Goal: Task Accomplishment & Management: Use online tool/utility

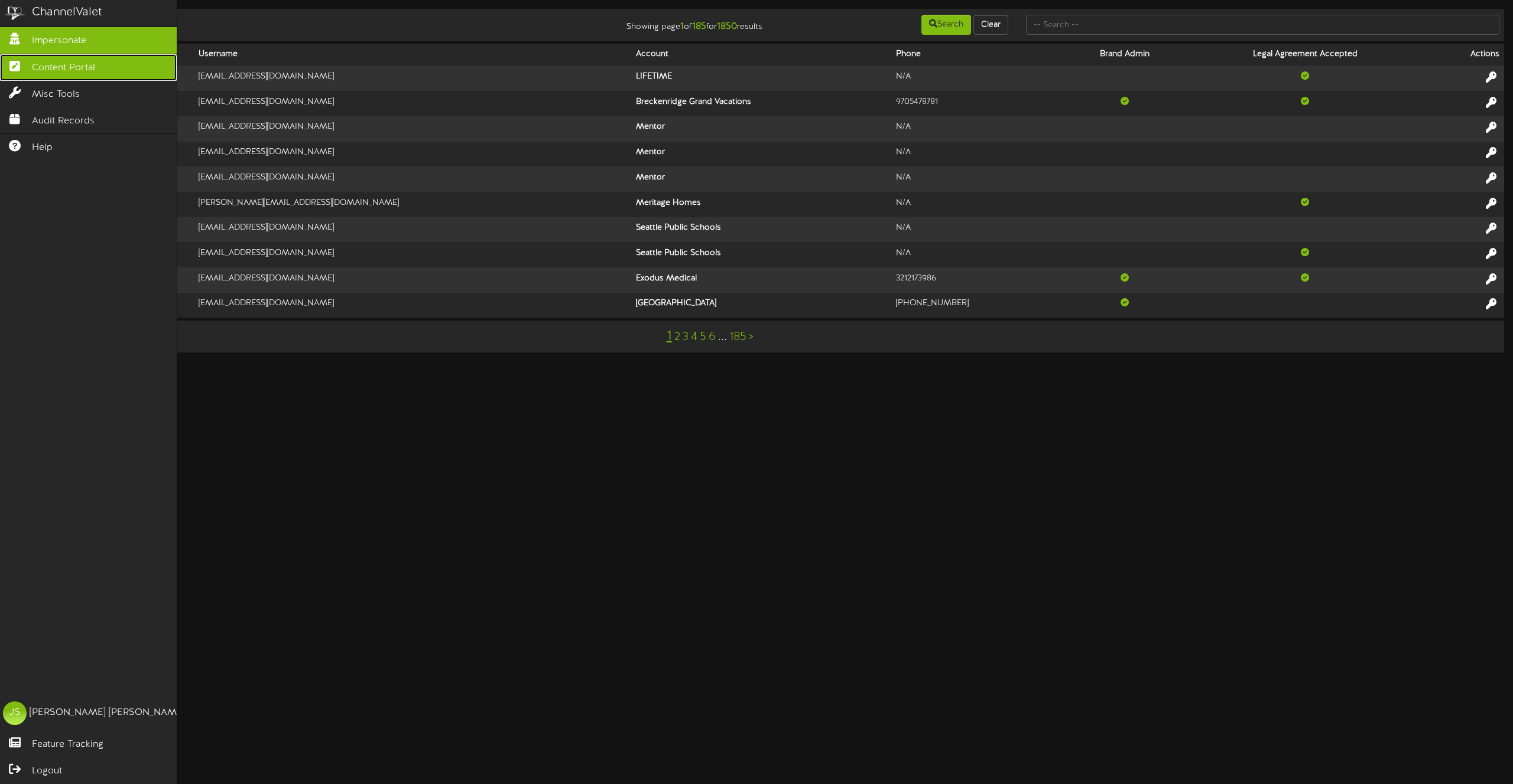
click at [64, 68] on span "Content Portal" at bounding box center [63, 68] width 63 height 13
click at [15, 65] on icon at bounding box center [15, 65] width 29 height 9
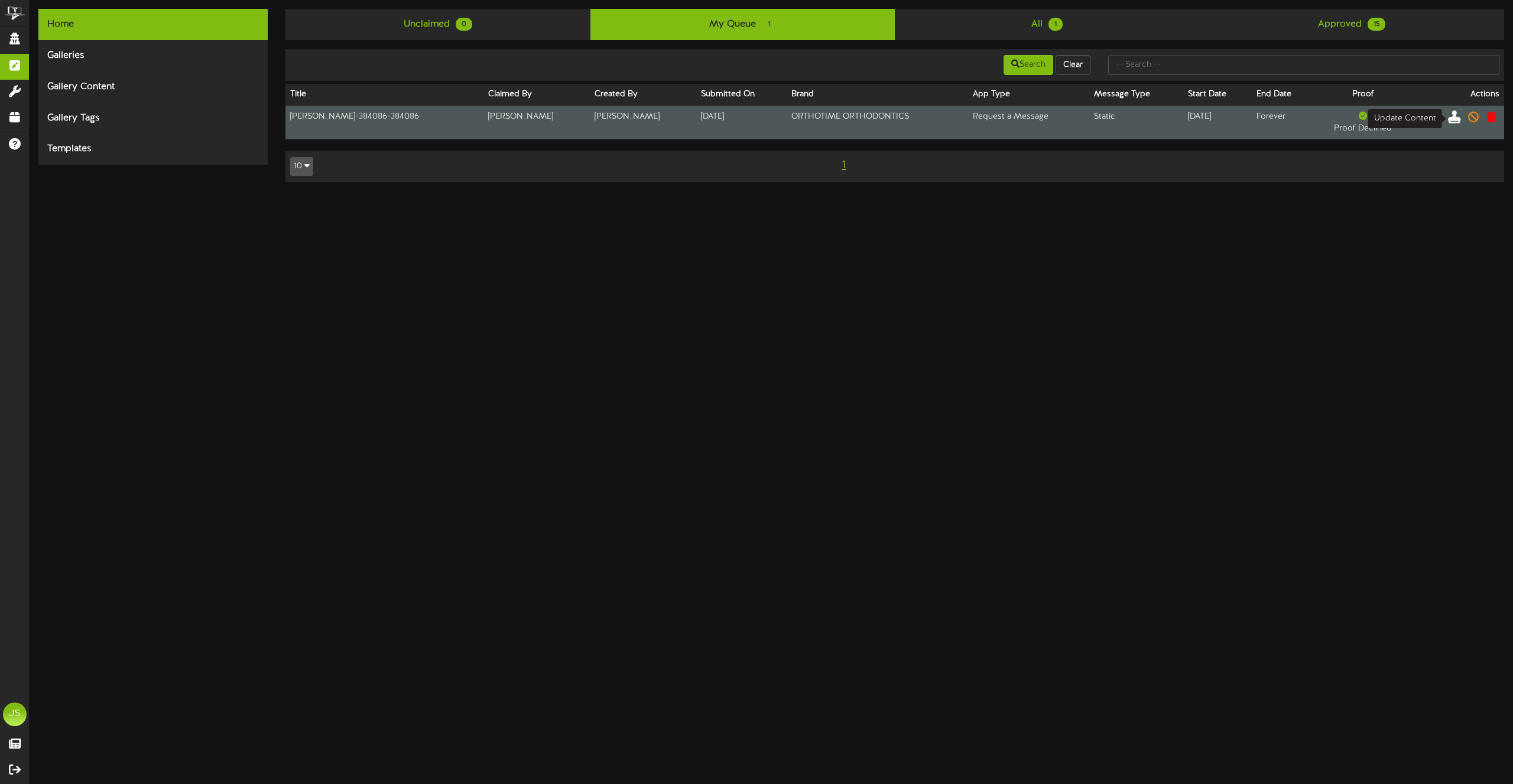
click at [1457, 121] on icon at bounding box center [1454, 116] width 13 height 13
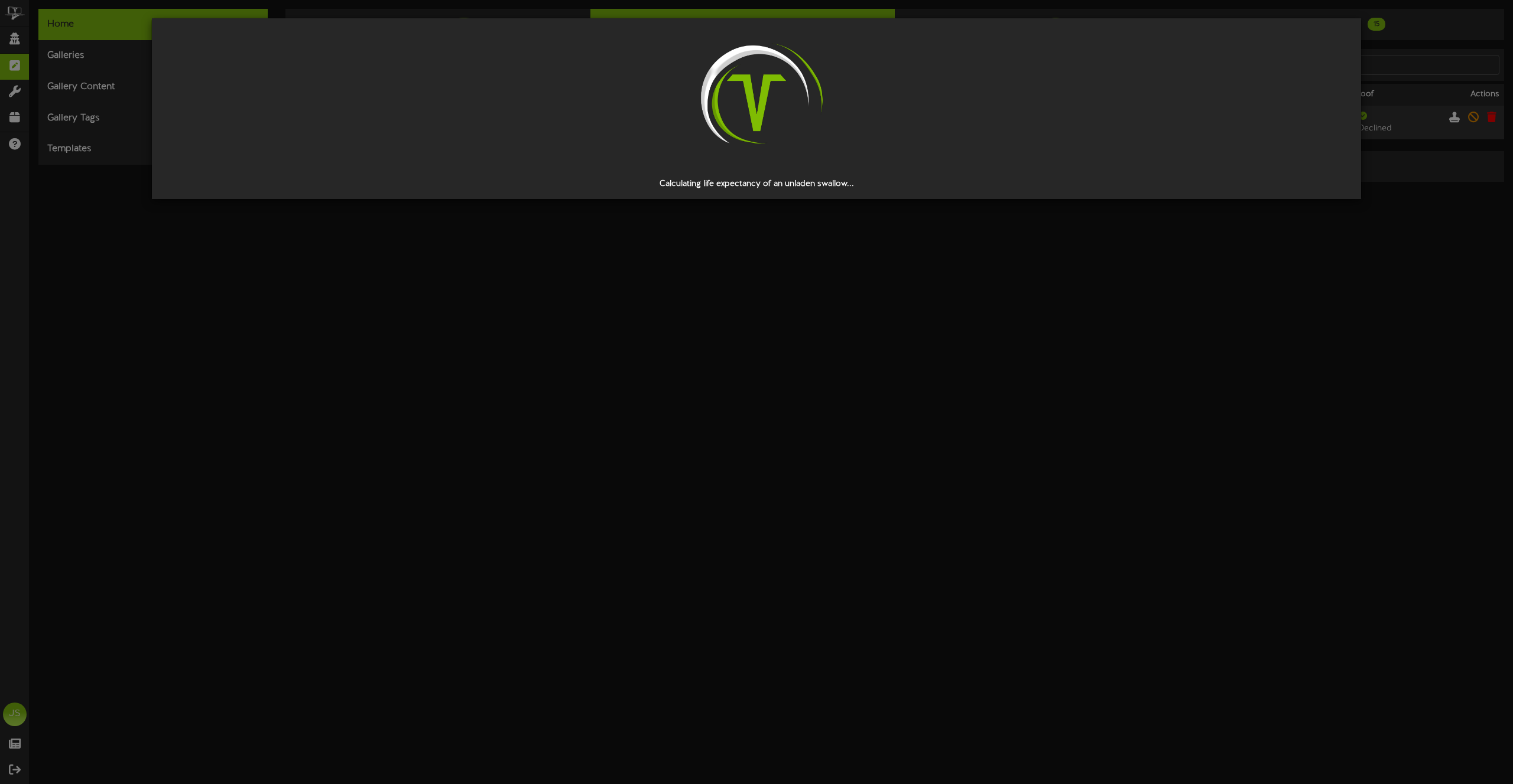
click at [389, 329] on div "Calculating life expectancy of an unladen swallow..." at bounding box center [756, 392] width 1513 height 784
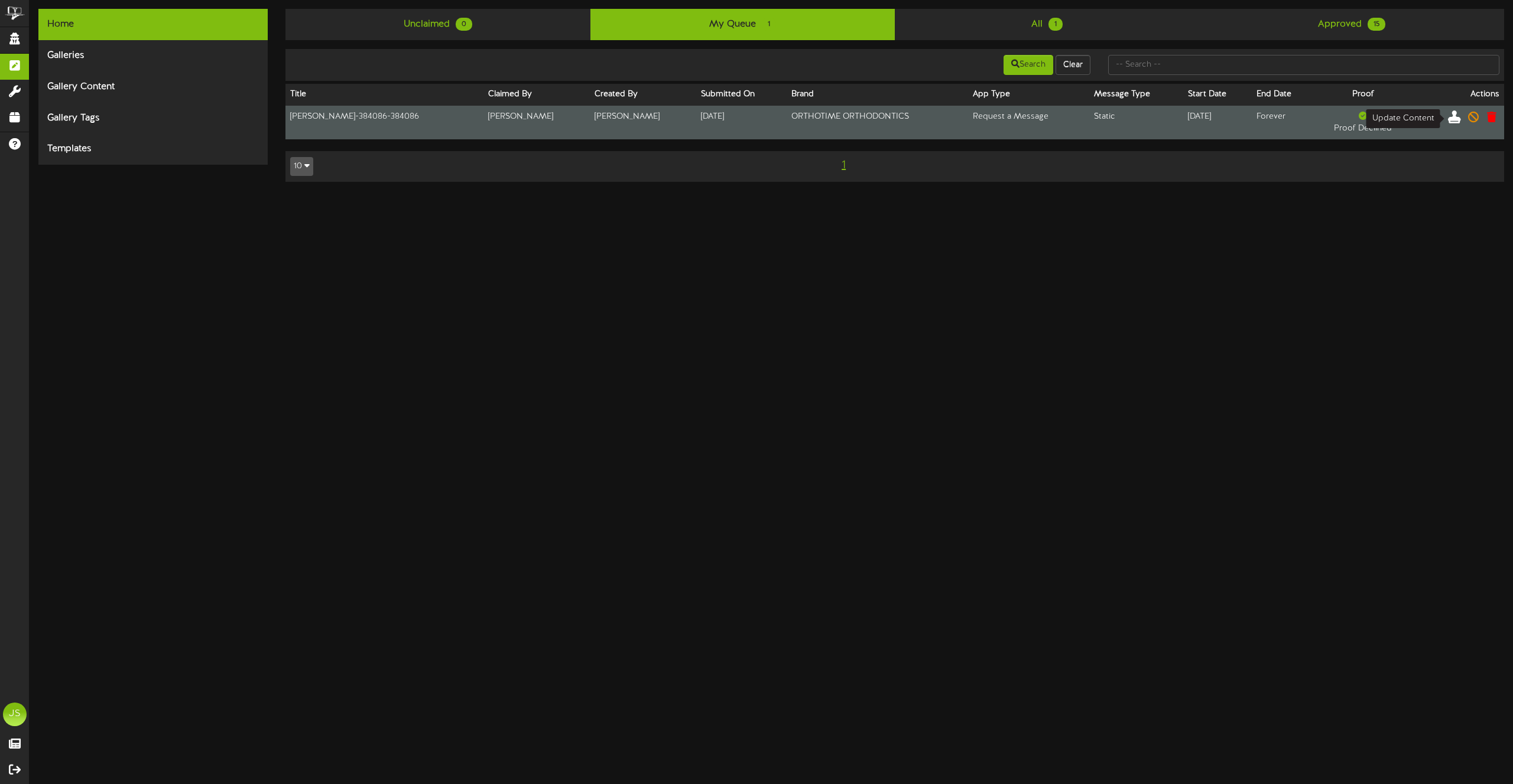
click at [1460, 114] on icon at bounding box center [1454, 116] width 13 height 13
click at [1456, 118] on icon at bounding box center [1454, 116] width 13 height 13
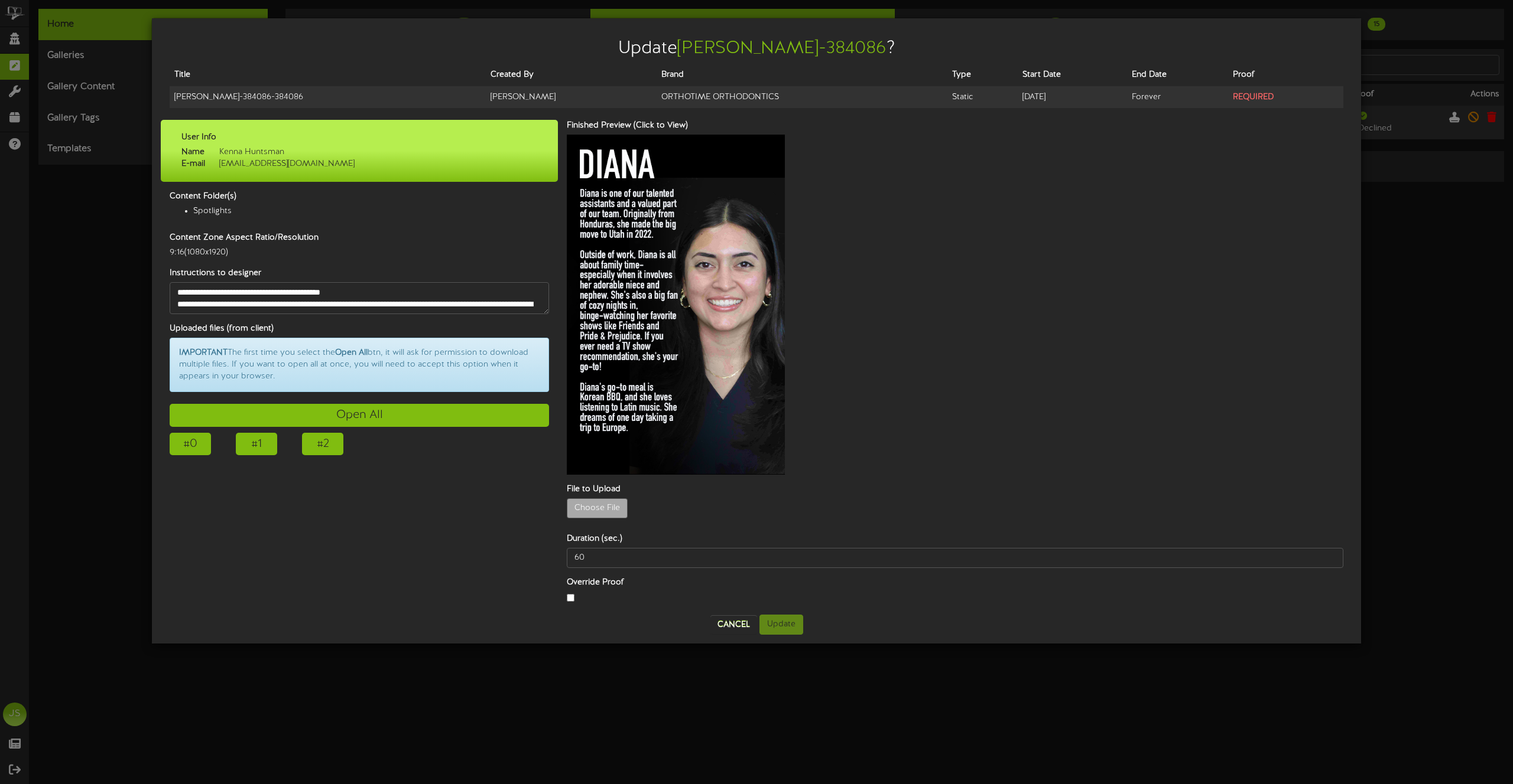
click at [991, 687] on div "Update Diana-384086 ? Title Created By Brand Type Start Date End Date Proof Dia…" at bounding box center [756, 392] width 1513 height 784
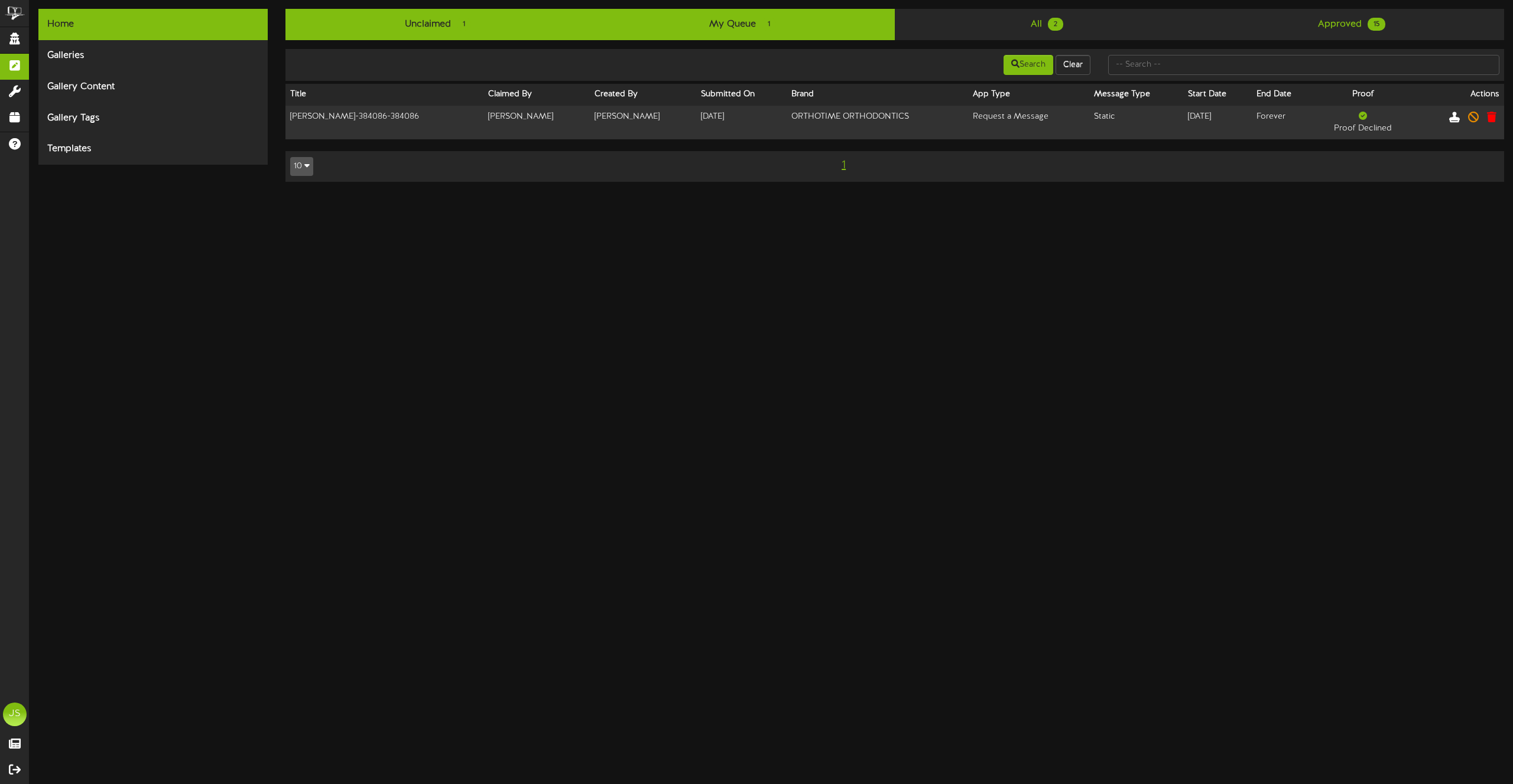
click at [368, 27] on link "Unclaimed 1" at bounding box center [438, 24] width 305 height 32
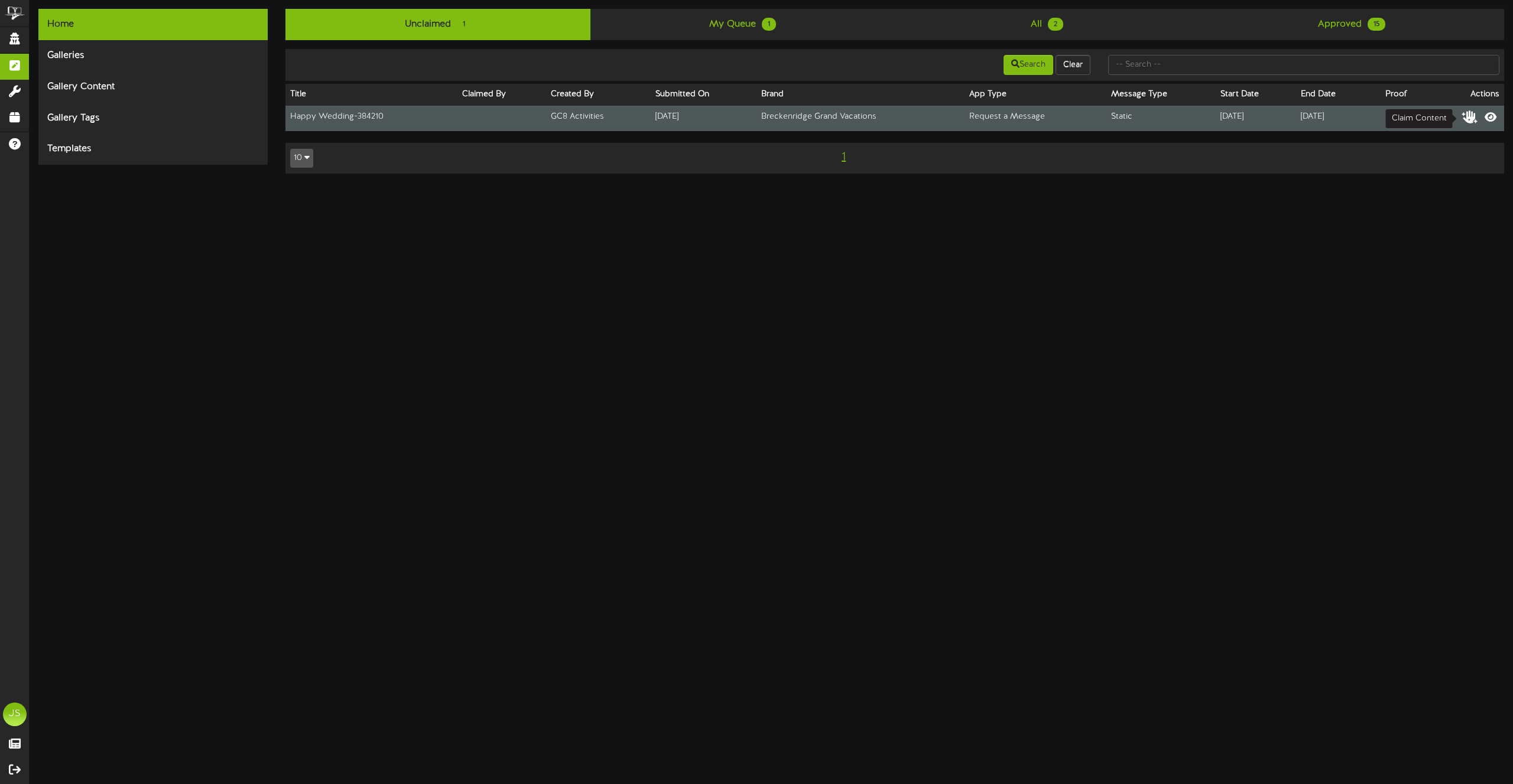
click at [1472, 115] on icon at bounding box center [1470, 116] width 16 height 13
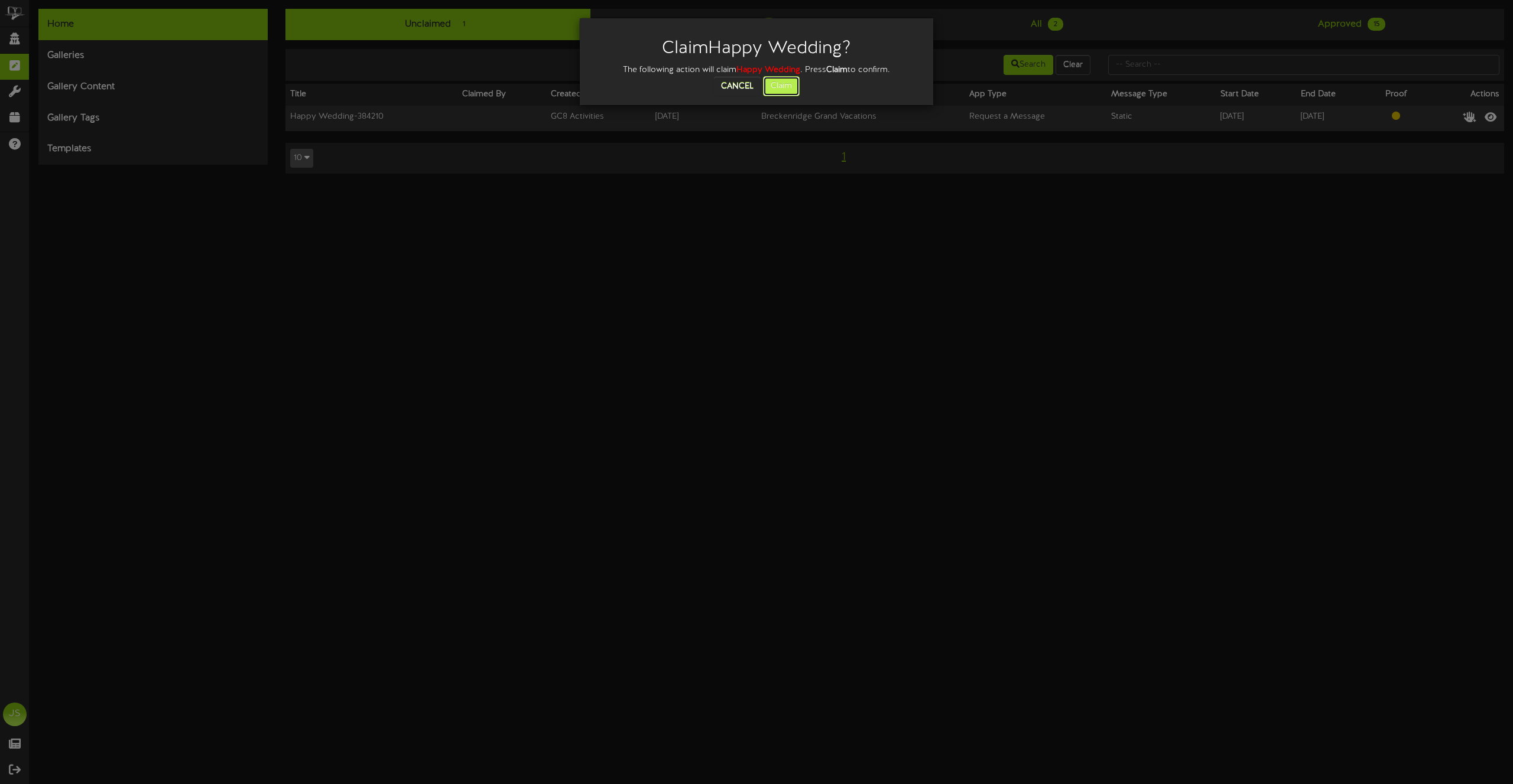
click at [775, 88] on button "Claim" at bounding box center [782, 86] width 37 height 20
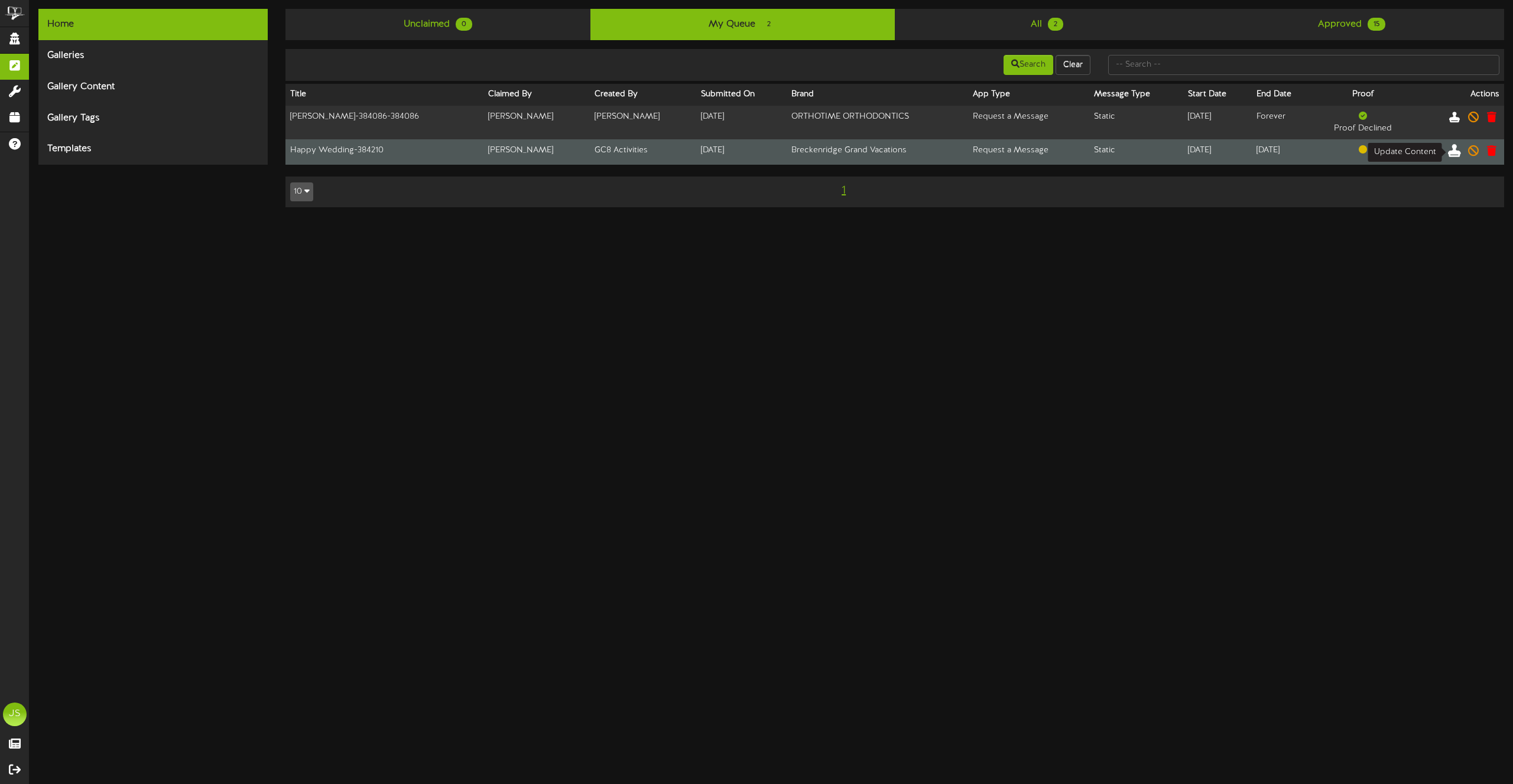
click at [1453, 152] on icon at bounding box center [1454, 150] width 13 height 13
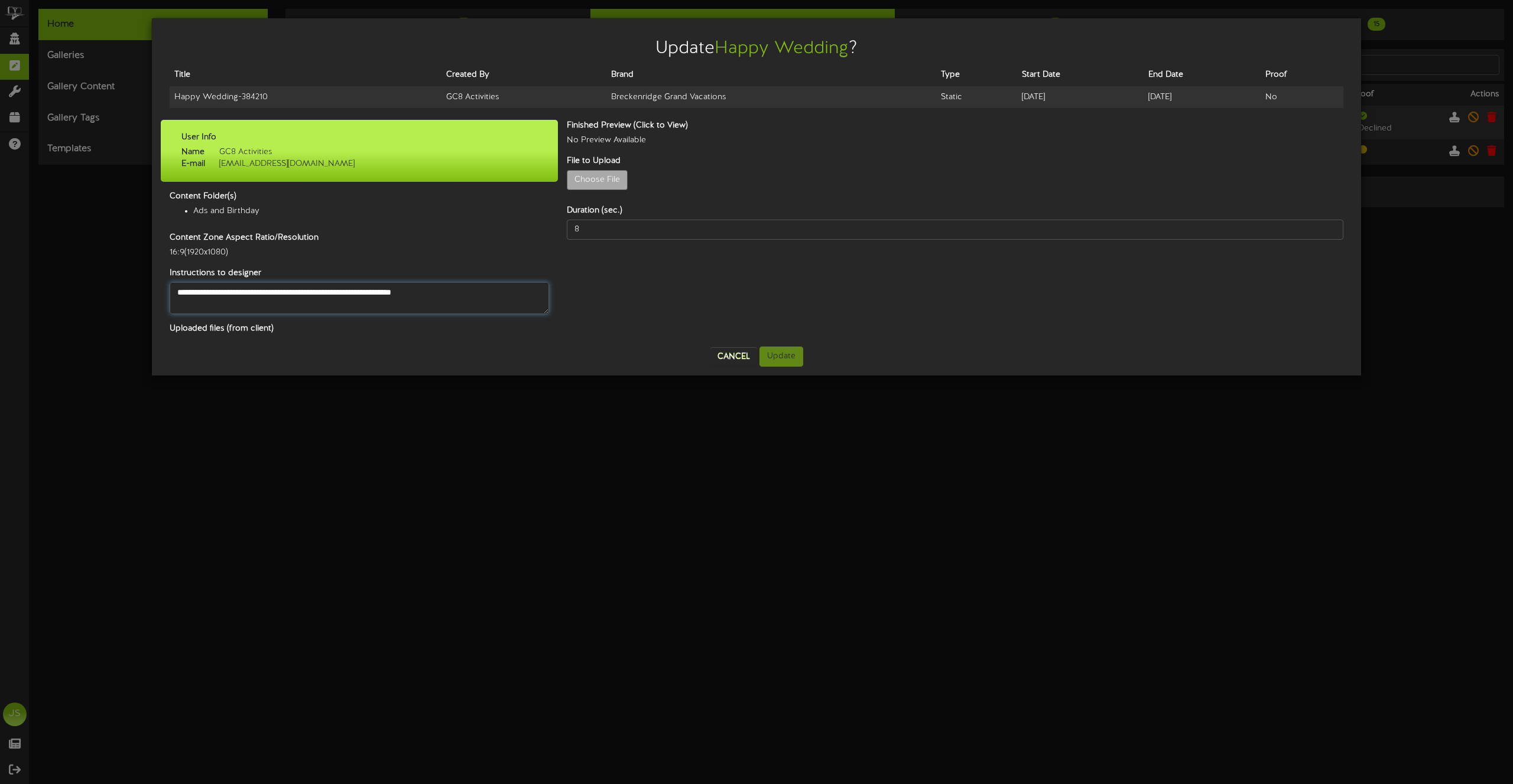
drag, startPoint x: 178, startPoint y: 293, endPoint x: 311, endPoint y: 288, distance: 133.1
click at [311, 288] on textarea "**********" at bounding box center [359, 298] width 380 height 32
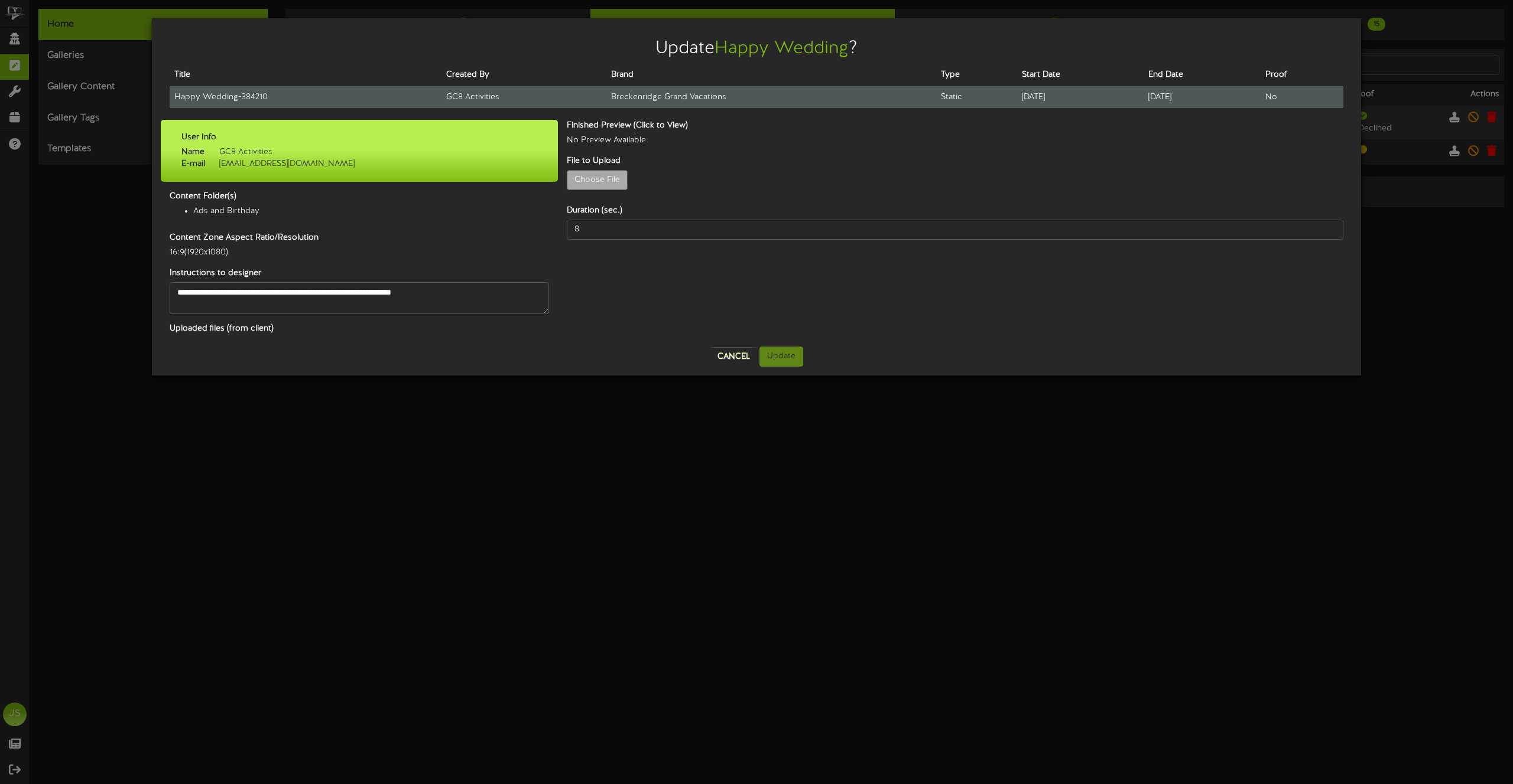
click at [217, 101] on td "Happy Wedding - 384210" at bounding box center [305, 97] width 272 height 22
copy tr "Happy Wedding - 384210"
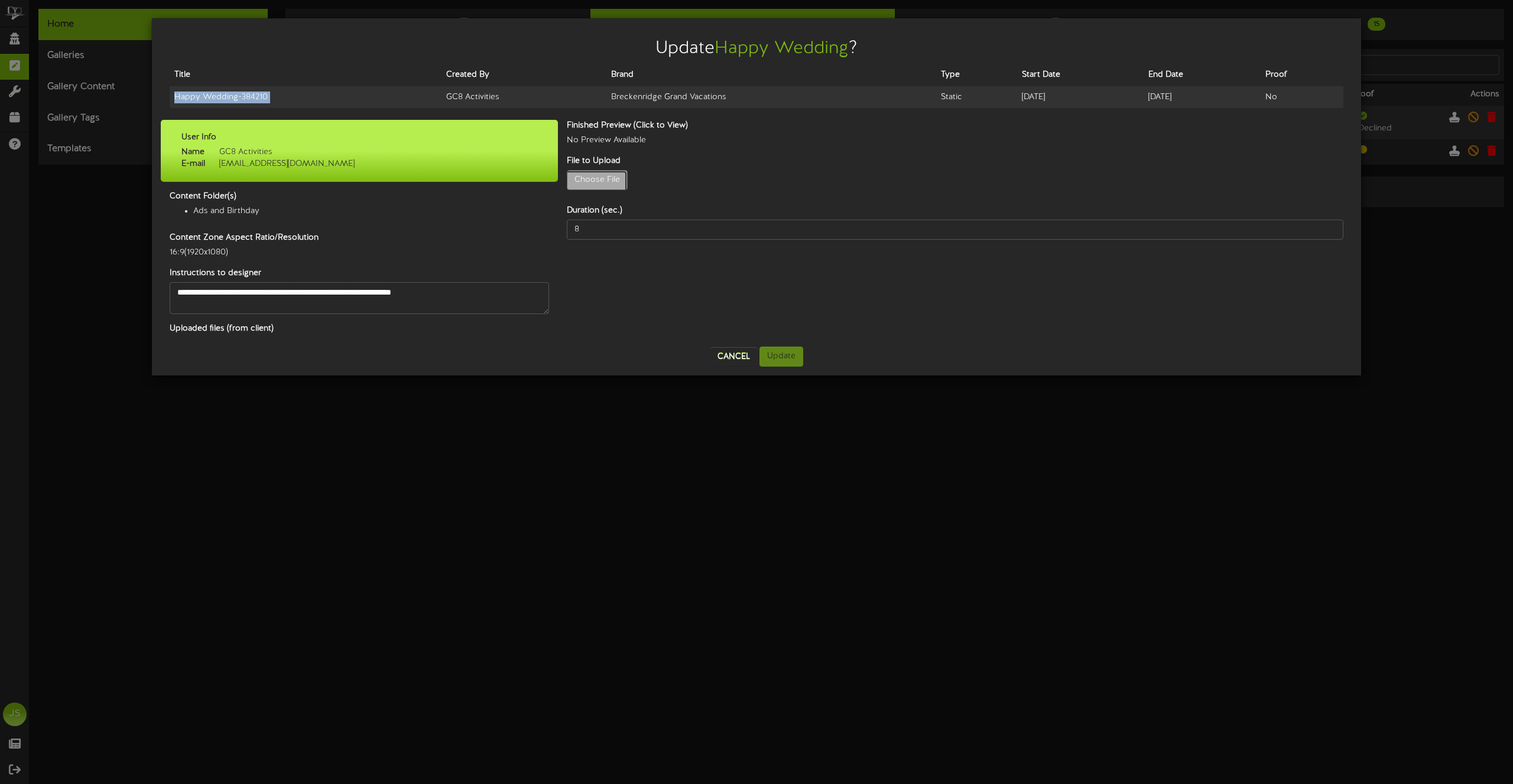
type input "**********"
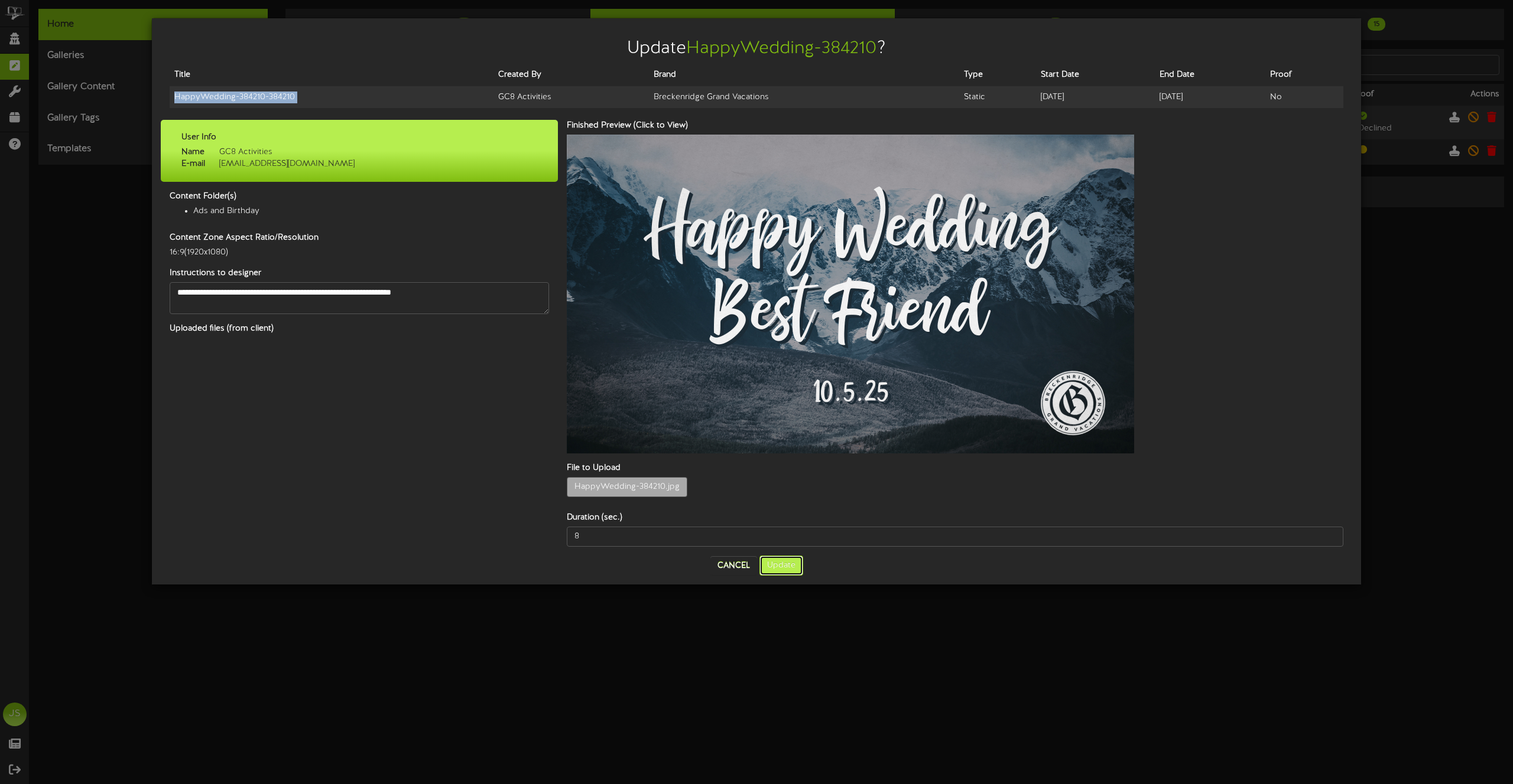
click at [787, 556] on button "Update" at bounding box center [781, 566] width 43 height 20
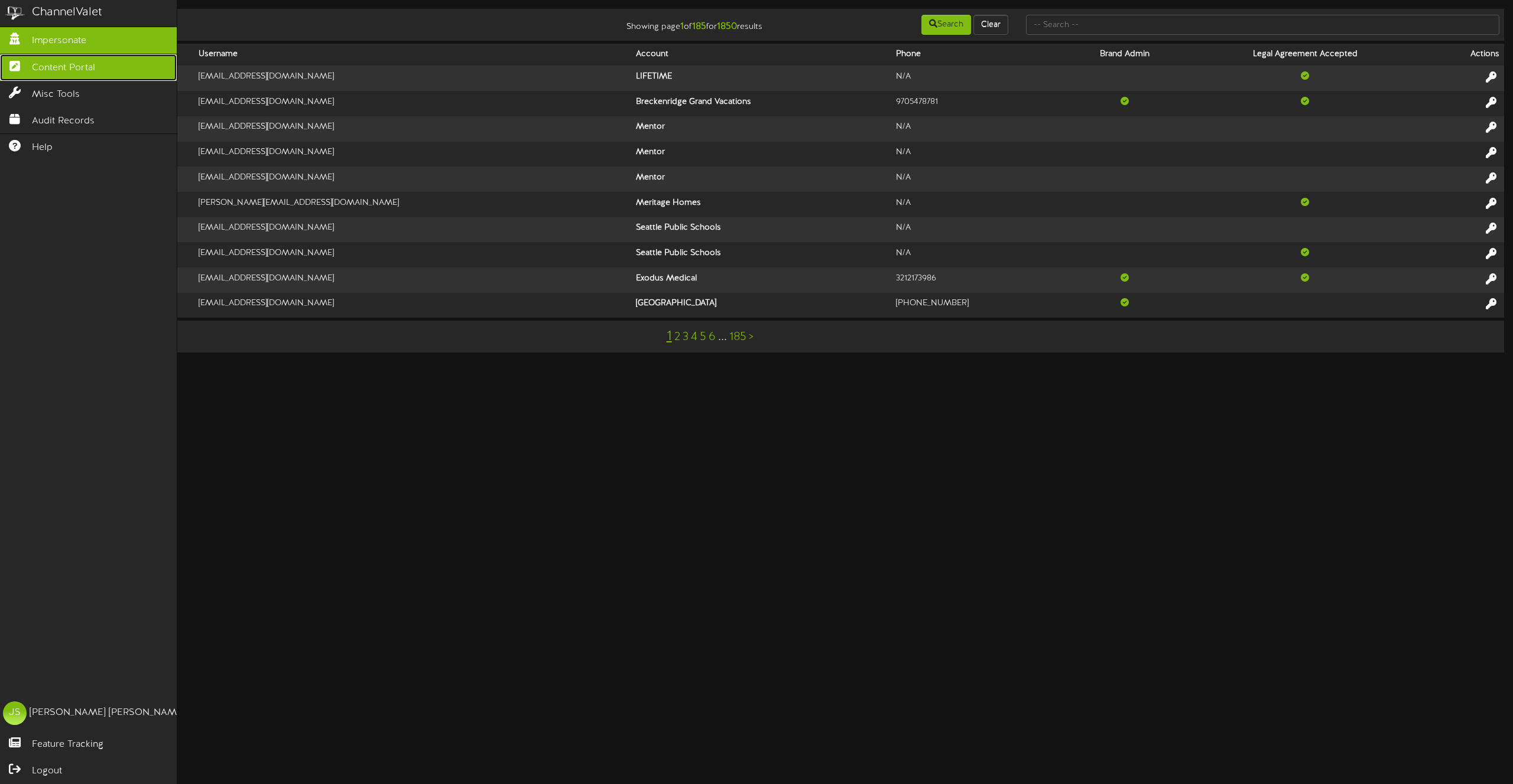
click at [23, 68] on icon at bounding box center [15, 65] width 29 height 9
